Goal: Transaction & Acquisition: Purchase product/service

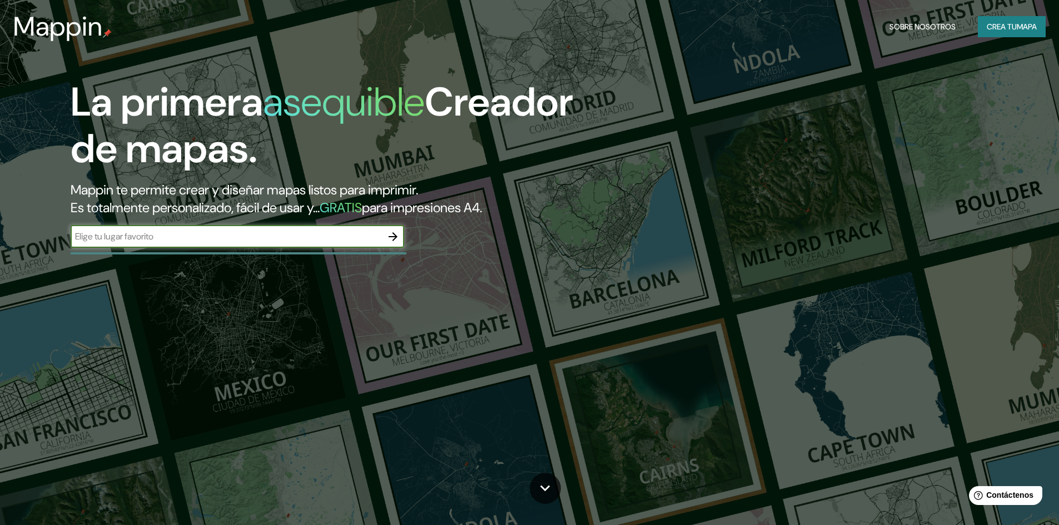
click at [222, 242] on input "text" at bounding box center [226, 236] width 311 height 13
click at [393, 236] on icon "button" at bounding box center [392, 236] width 13 height 13
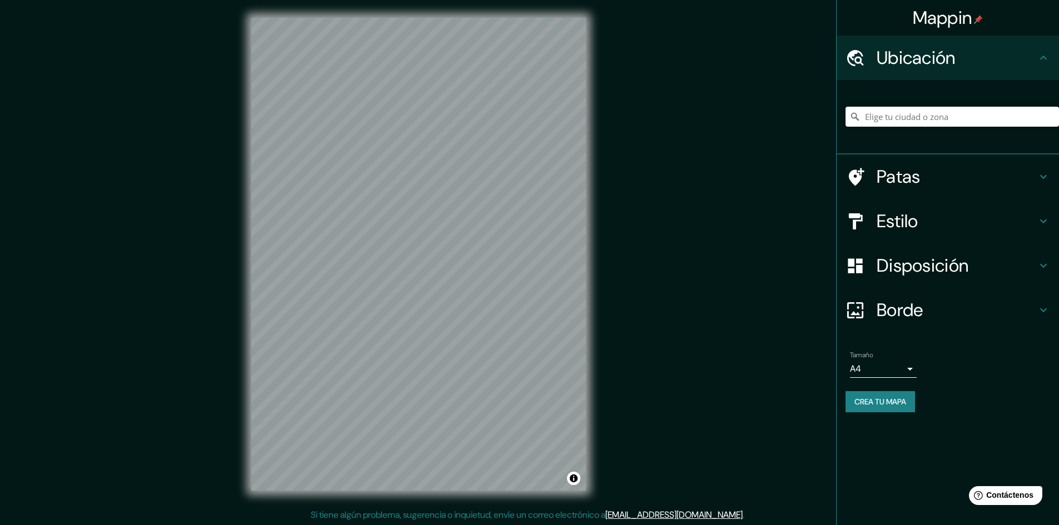
click at [948, 178] on h4 "Patas" at bounding box center [957, 177] width 160 height 22
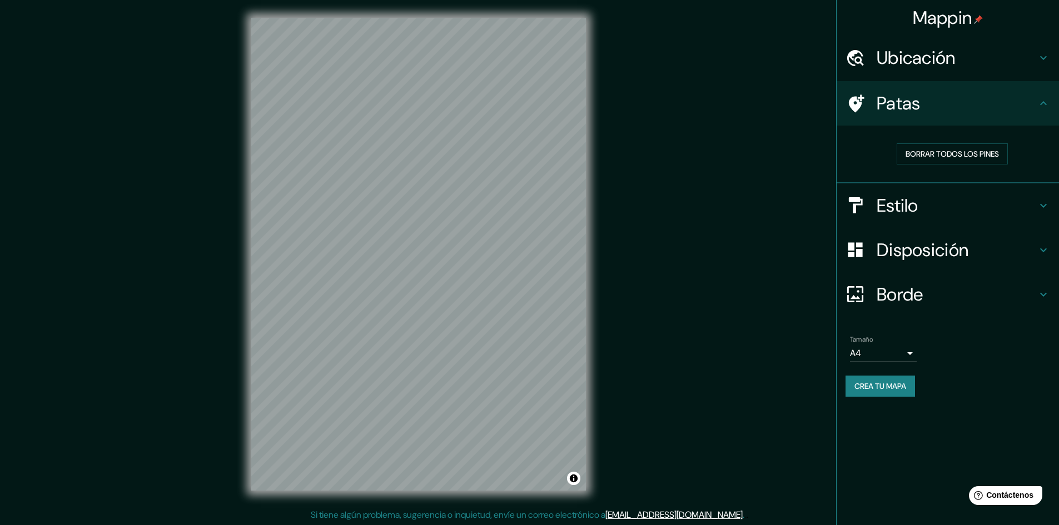
click at [1007, 109] on h4 "Patas" at bounding box center [957, 103] width 160 height 22
click at [988, 154] on font "Borrar todos los pines" at bounding box center [952, 154] width 93 height 10
click at [1008, 111] on h4 "Patas" at bounding box center [957, 103] width 160 height 22
click at [983, 212] on h4 "Estilo" at bounding box center [957, 206] width 160 height 22
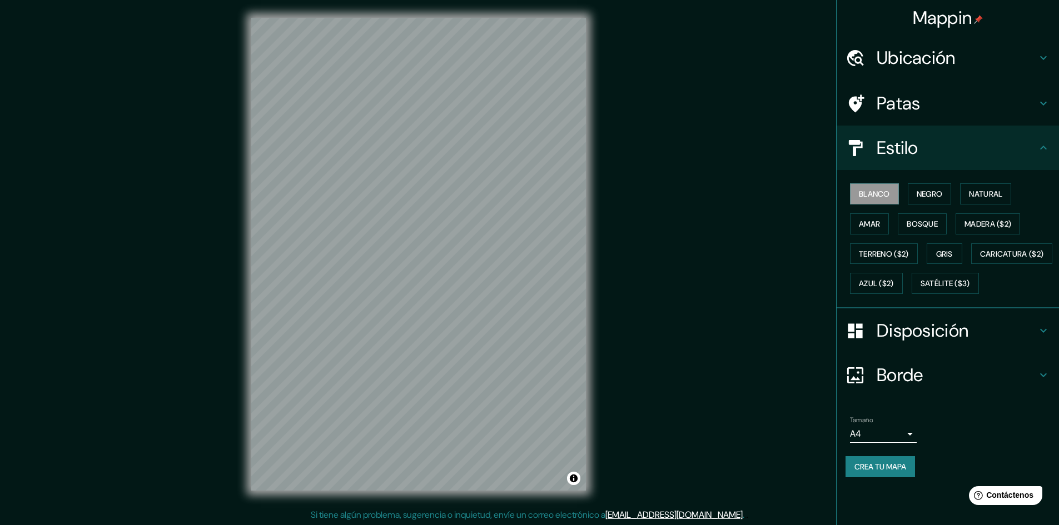
click at [1050, 153] on icon at bounding box center [1043, 147] width 13 height 13
click at [939, 192] on font "Negro" at bounding box center [930, 194] width 26 height 10
click at [878, 192] on font "Blanco" at bounding box center [874, 194] width 31 height 10
click at [919, 197] on font "Negro" at bounding box center [930, 194] width 26 height 10
click at [998, 196] on font "Natural" at bounding box center [985, 194] width 33 height 10
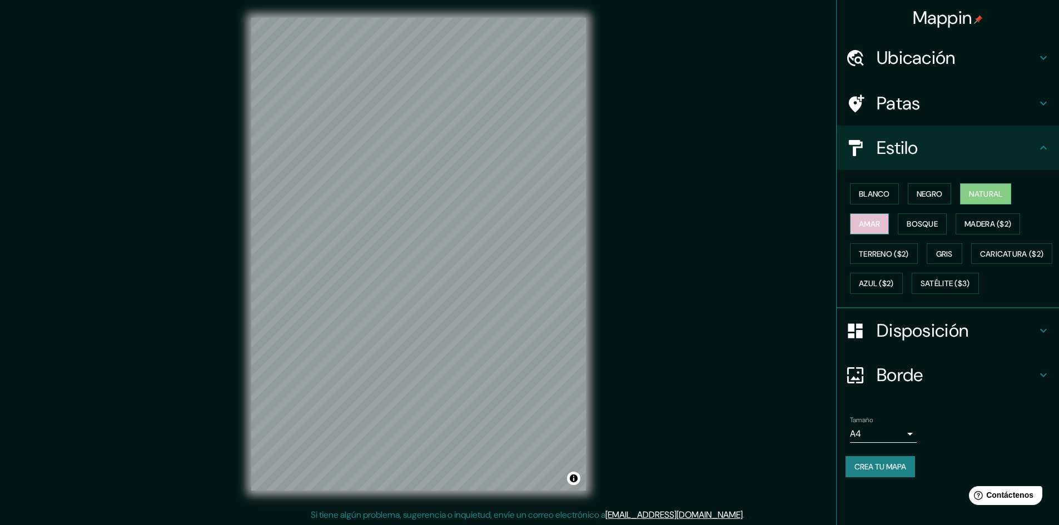
click at [872, 230] on font "Amar" at bounding box center [869, 224] width 21 height 14
click at [992, 196] on font "Natural" at bounding box center [985, 194] width 33 height 10
click at [971, 342] on h4 "Disposición" at bounding box center [957, 331] width 160 height 22
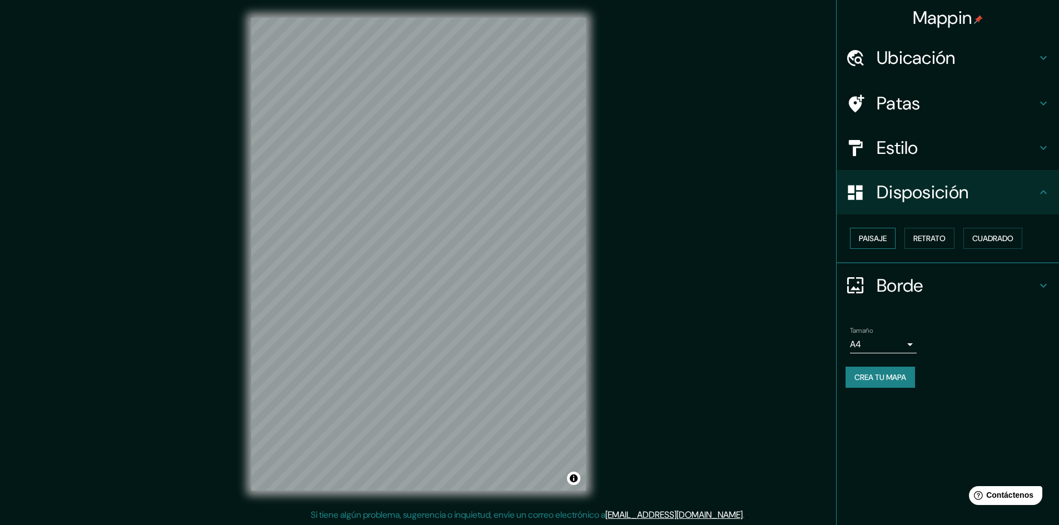
click at [892, 241] on button "Paisaje" at bounding box center [873, 238] width 46 height 21
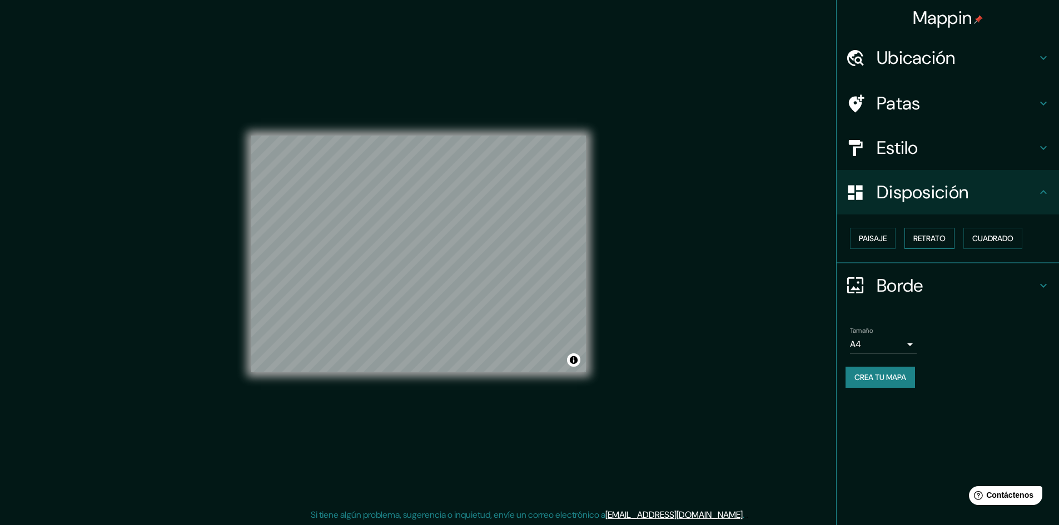
click at [935, 238] on font "Retrato" at bounding box center [929, 238] width 32 height 10
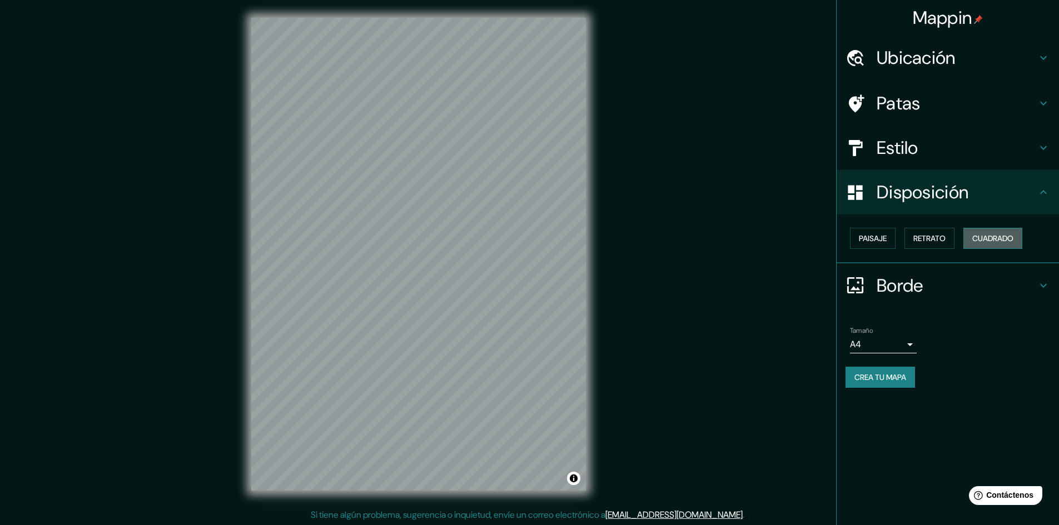
click at [977, 235] on font "Cuadrado" at bounding box center [992, 238] width 41 height 10
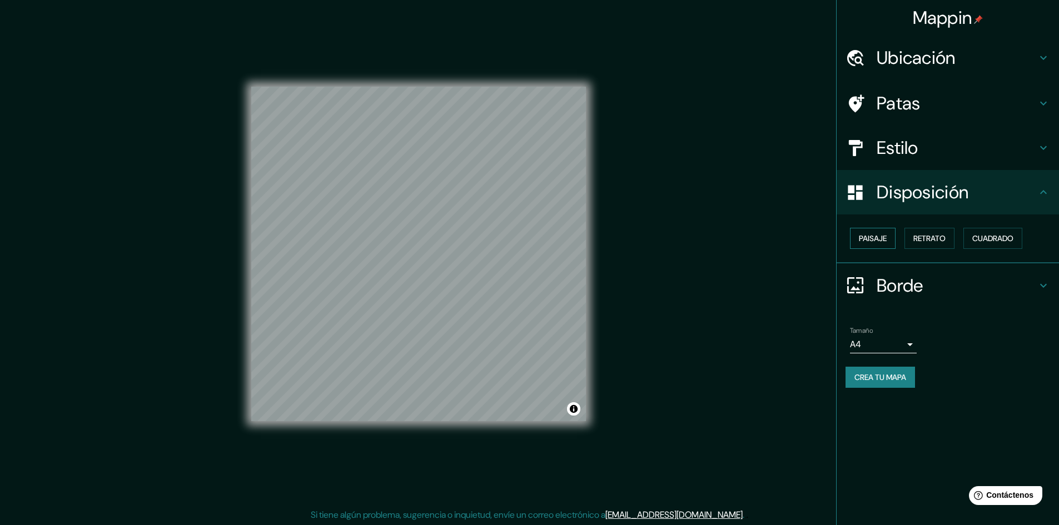
click at [880, 232] on font "Paisaje" at bounding box center [873, 238] width 28 height 14
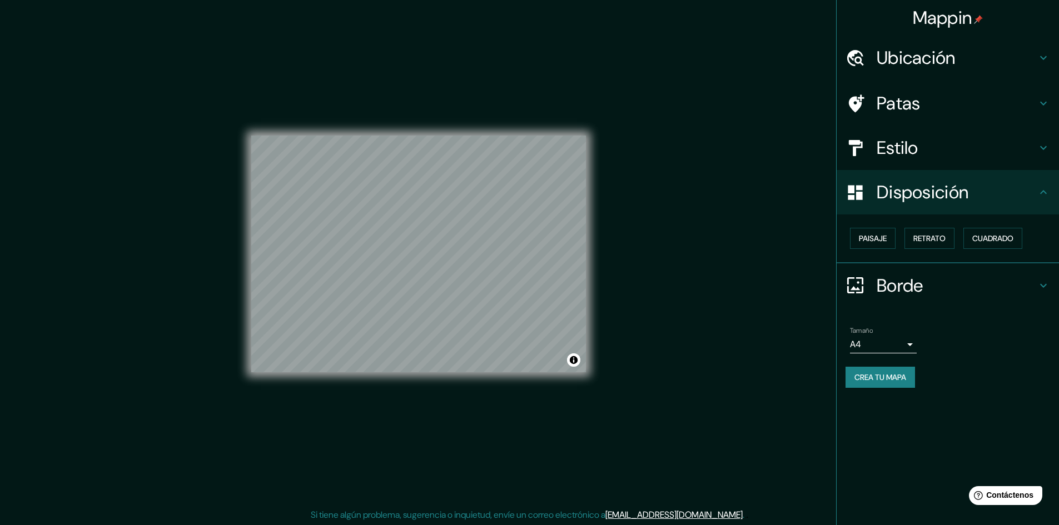
click at [963, 197] on font "Disposición" at bounding box center [923, 192] width 92 height 23
click at [973, 239] on button "Cuadrado" at bounding box center [992, 238] width 59 height 21
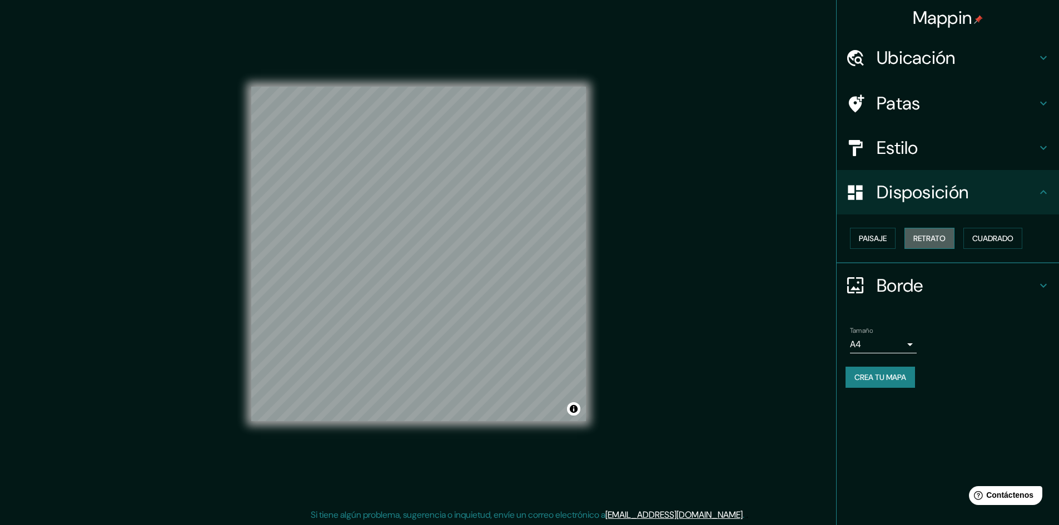
click at [917, 239] on font "Retrato" at bounding box center [929, 238] width 32 height 10
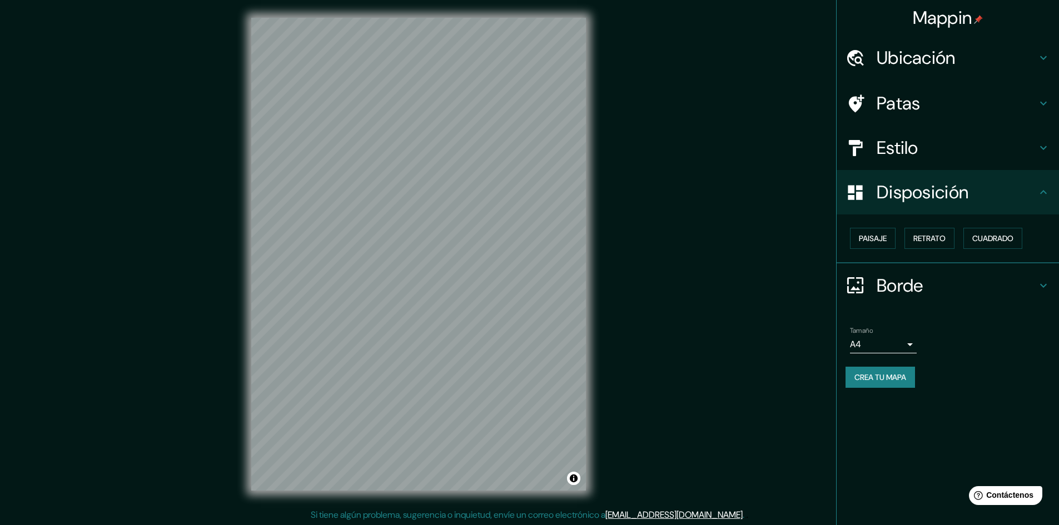
click at [896, 383] on font "Crea tu mapa" at bounding box center [880, 377] width 52 height 14
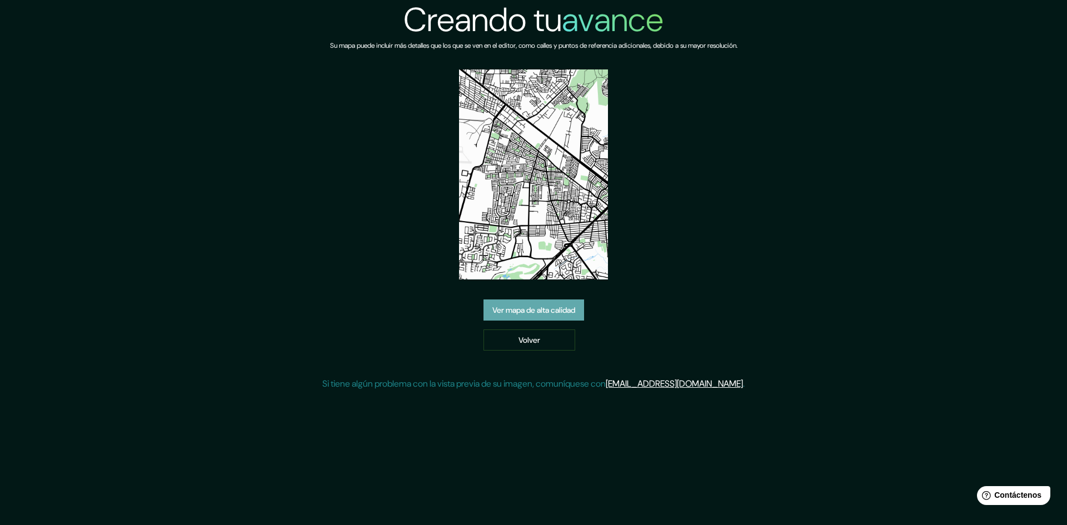
click at [567, 310] on font "Ver mapa de alta calidad" at bounding box center [534, 310] width 83 height 10
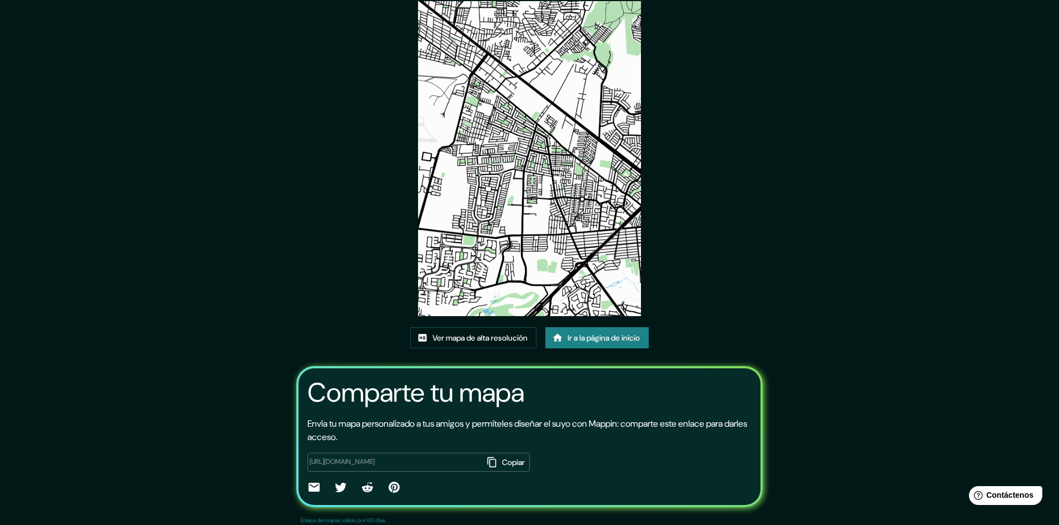
scroll to position [69, 0]
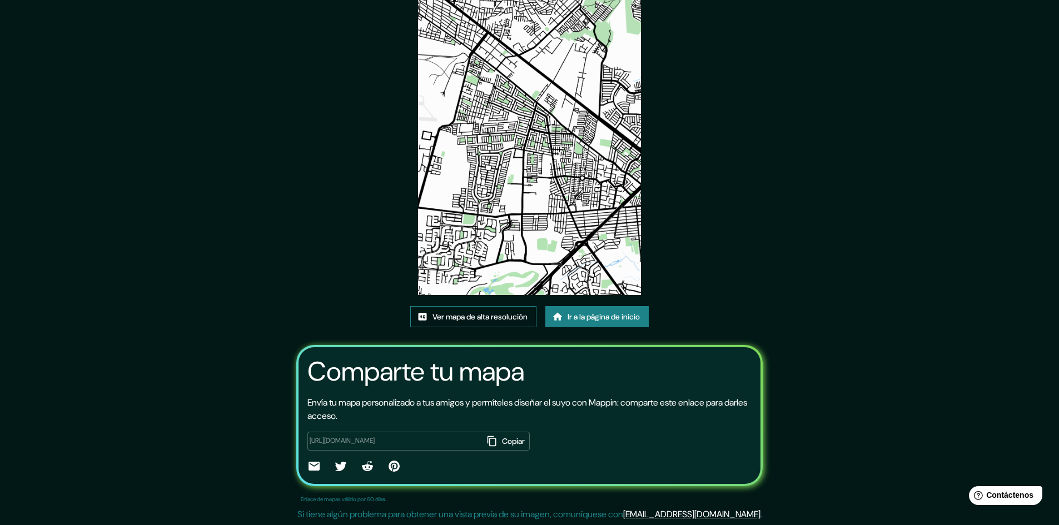
click at [453, 315] on font "Ver mapa de alta resolución" at bounding box center [480, 317] width 95 height 10
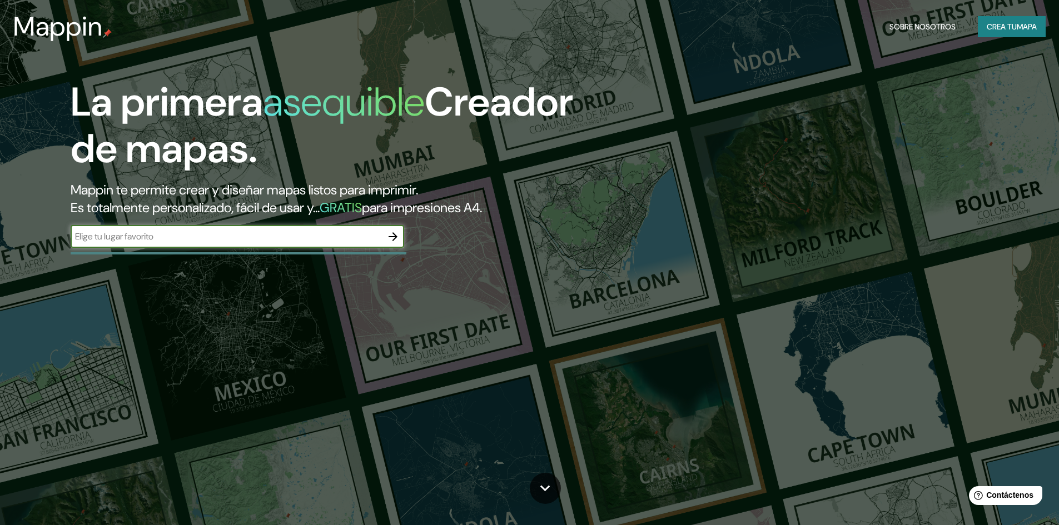
click at [397, 235] on icon "button" at bounding box center [392, 236] width 13 height 13
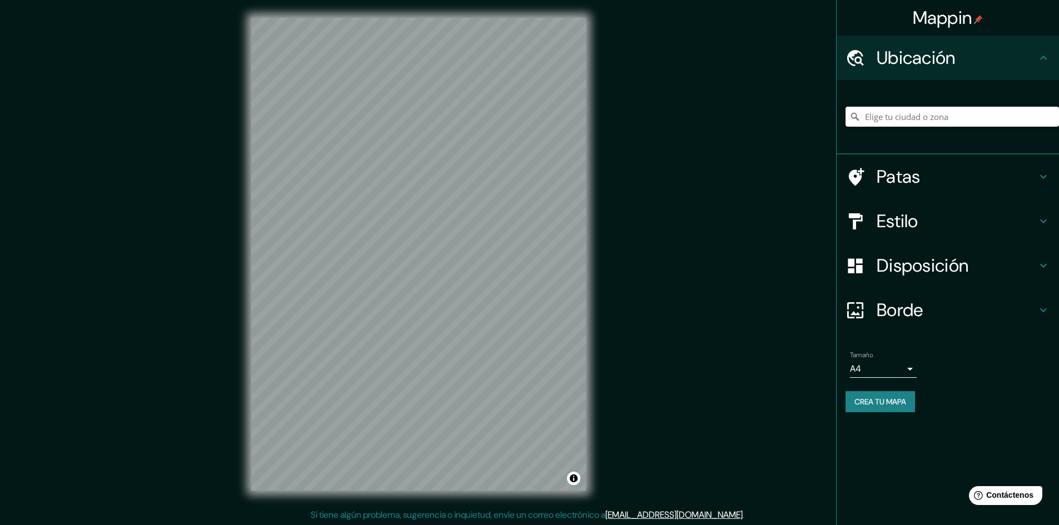
click at [955, 222] on h4 "Estilo" at bounding box center [957, 221] width 160 height 22
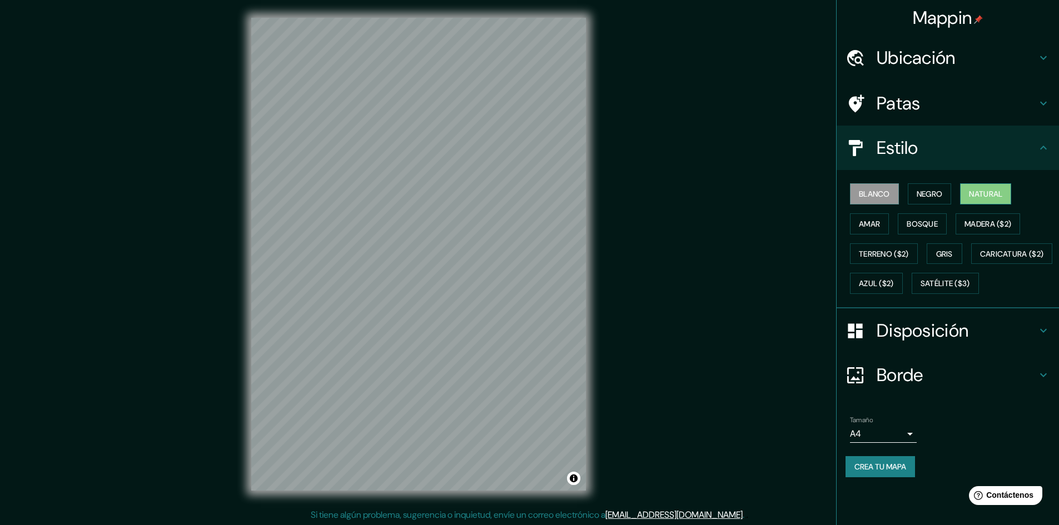
click at [986, 195] on font "Natural" at bounding box center [985, 194] width 33 height 10
click at [894, 287] on font "Azul ($2)" at bounding box center [876, 284] width 35 height 10
click at [993, 190] on font "Natural" at bounding box center [985, 194] width 33 height 10
click at [880, 463] on body "Mappin Ubicación Patas Estilo Blanco Negro Natural Amar Bosque Madera ($2) Terr…" at bounding box center [529, 262] width 1059 height 525
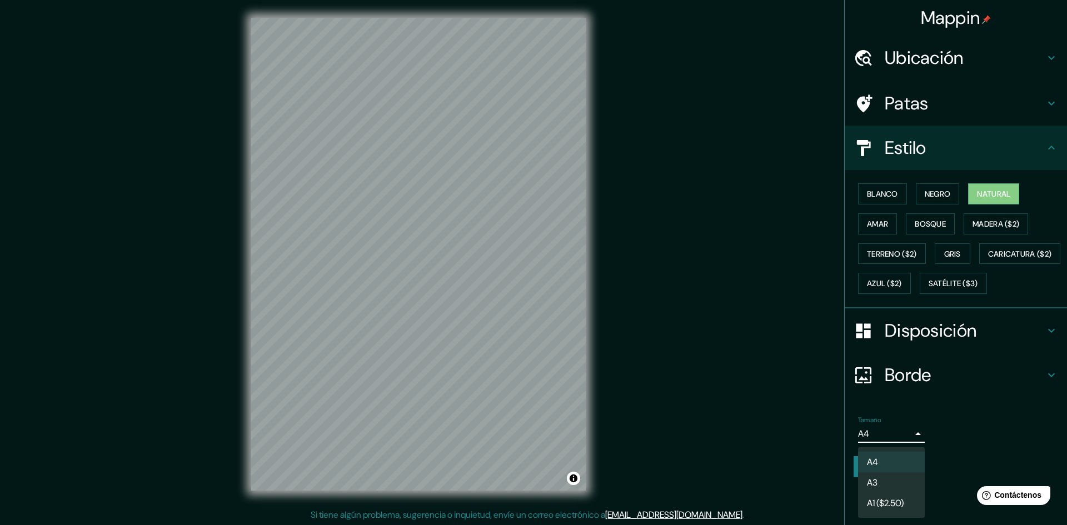
click at [892, 501] on font "A1 ($2.50)" at bounding box center [885, 504] width 37 height 12
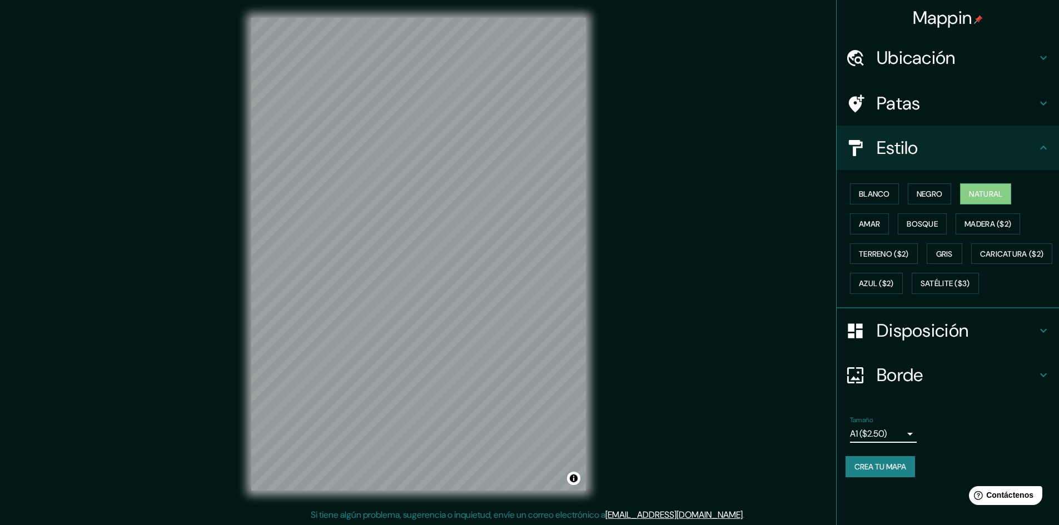
click at [895, 459] on body "Mappin Ubicación Patas Estilo Blanco Negro Natural Amar Bosque Madera ($2) Terr…" at bounding box center [529, 262] width 1059 height 525
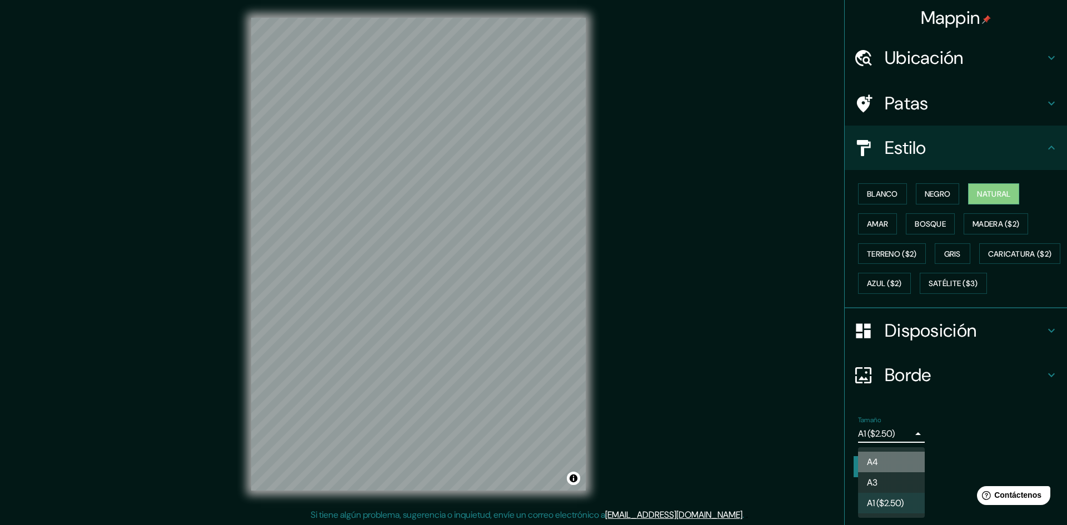
click at [891, 468] on li "A4" at bounding box center [891, 462] width 67 height 21
type input "single"
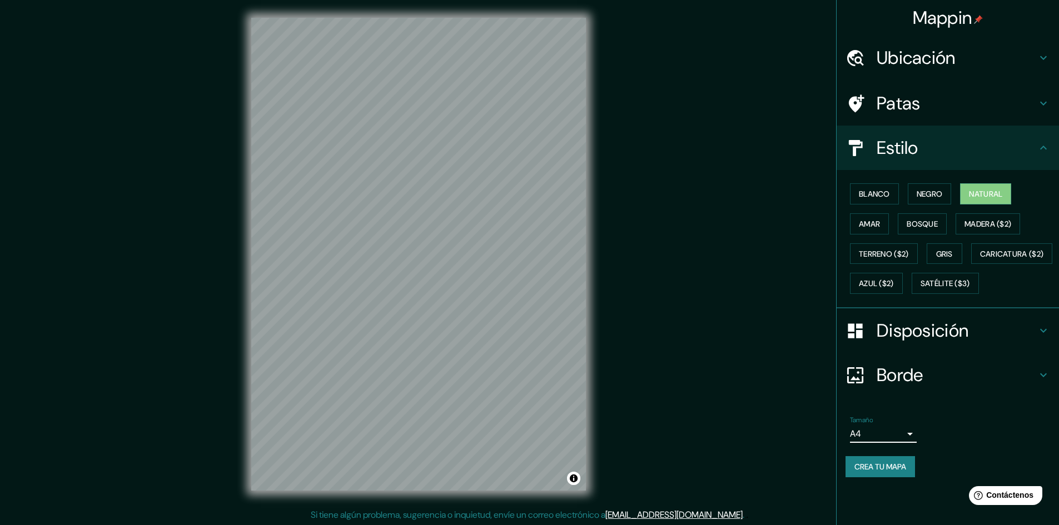
click at [973, 386] on h4 "Borde" at bounding box center [957, 375] width 160 height 22
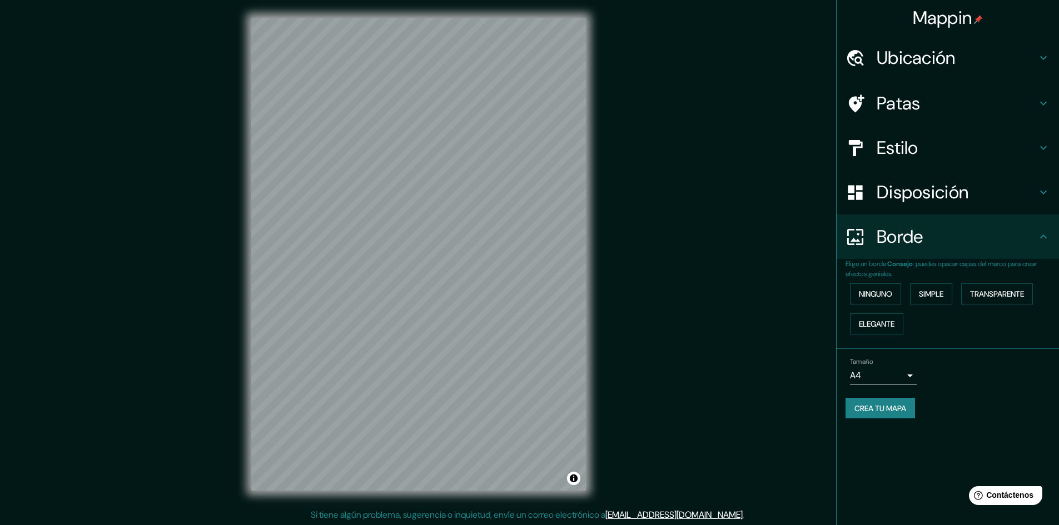
click at [996, 203] on h4 "Disposición" at bounding box center [957, 192] width 160 height 22
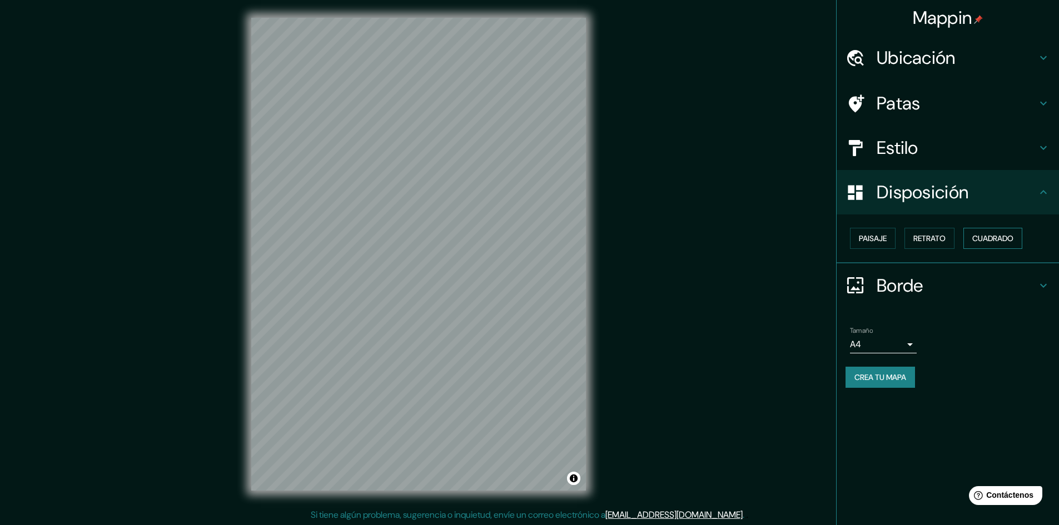
click at [996, 232] on font "Cuadrado" at bounding box center [992, 238] width 41 height 14
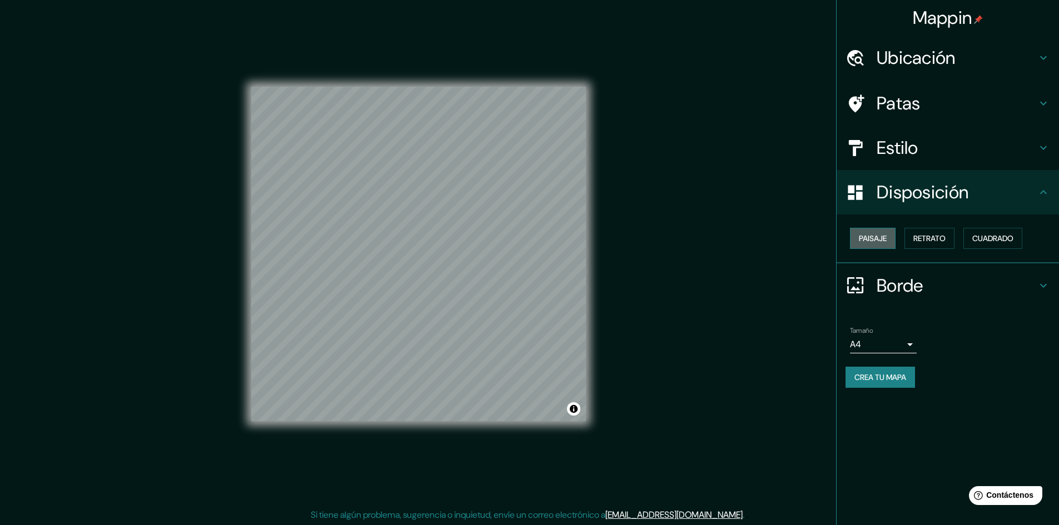
click at [869, 240] on font "Paisaje" at bounding box center [873, 238] width 28 height 10
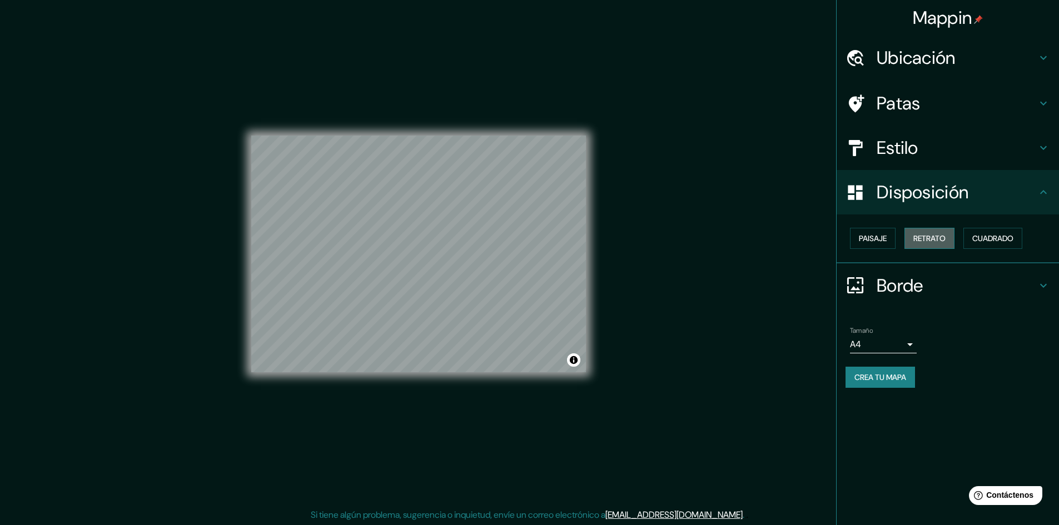
click at [937, 242] on font "Retrato" at bounding box center [929, 238] width 32 height 10
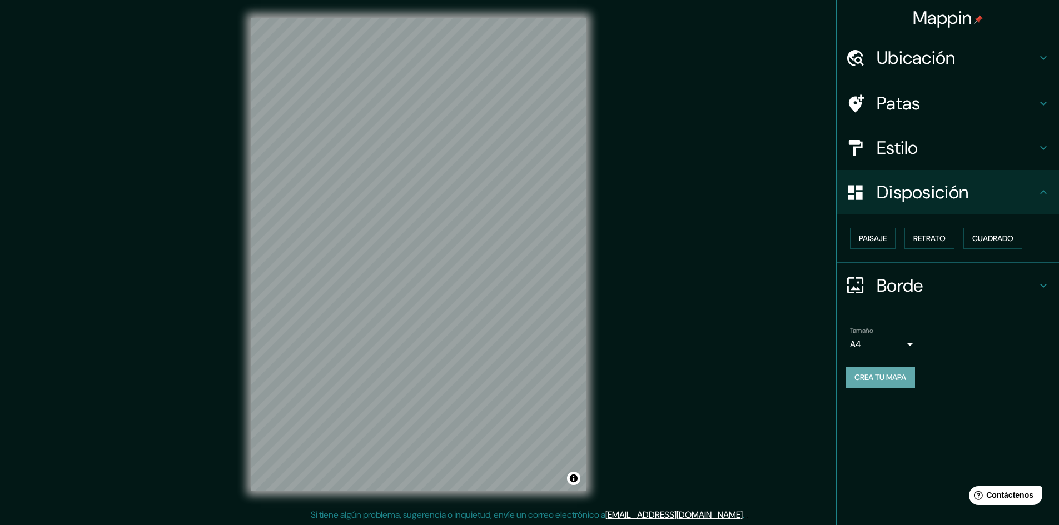
click at [877, 384] on font "Crea tu mapa" at bounding box center [880, 377] width 52 height 14
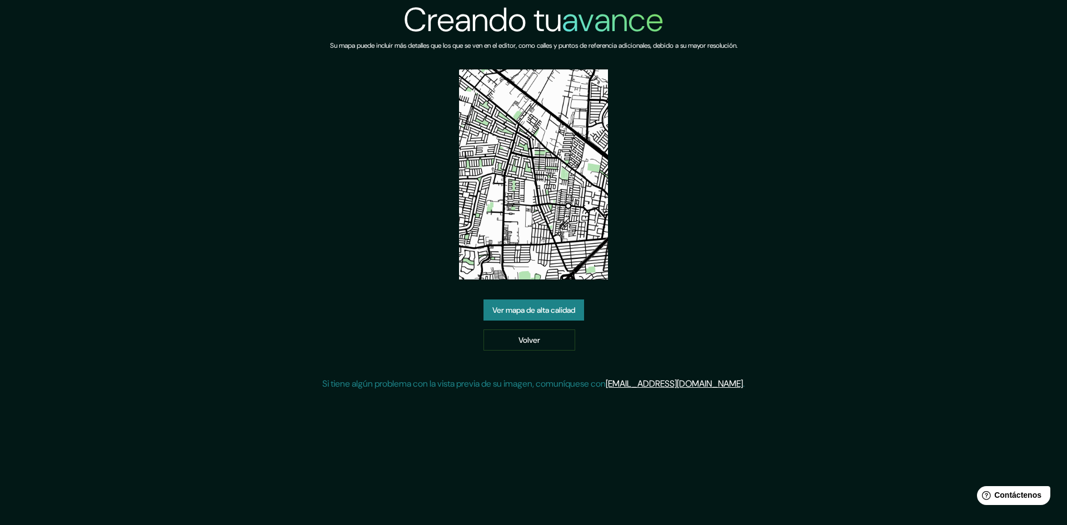
click at [540, 312] on font "Ver mapa de alta calidad" at bounding box center [534, 310] width 83 height 10
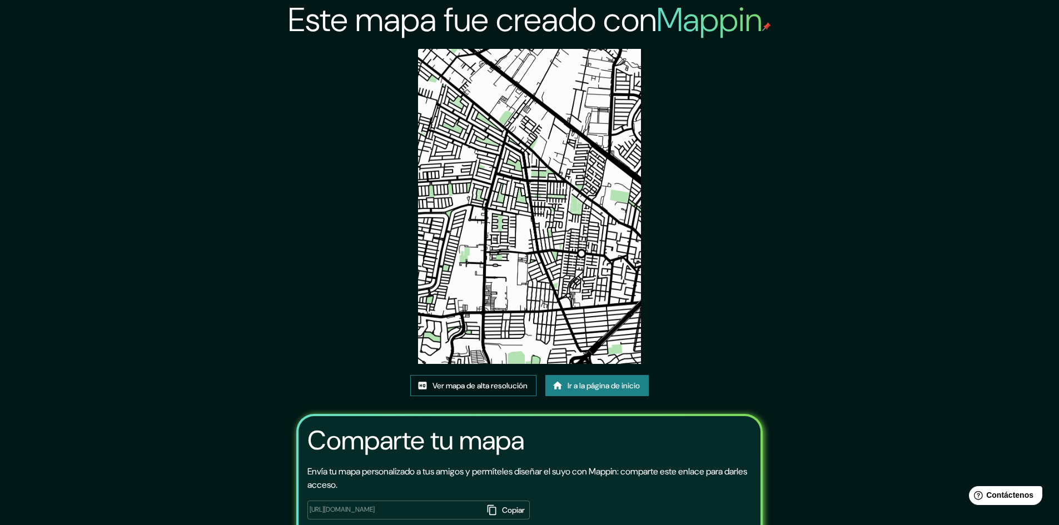
click at [488, 384] on font "Ver mapa de alta resolución" at bounding box center [480, 386] width 95 height 10
